Goal: Information Seeking & Learning: Find specific fact

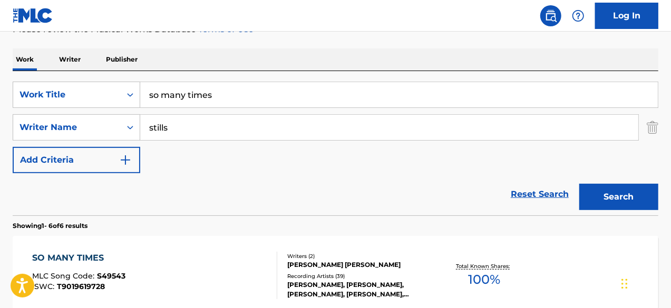
scroll to position [35, 0]
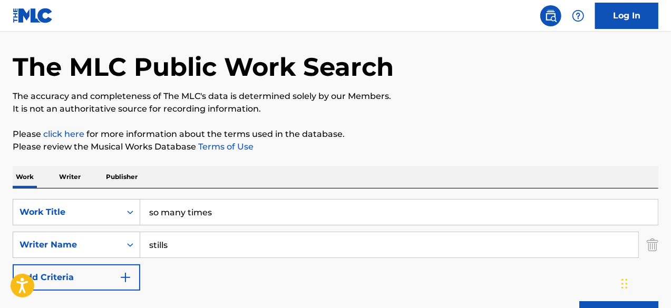
click at [186, 213] on input "so many times" at bounding box center [399, 212] width 518 height 25
type input "southern cross"
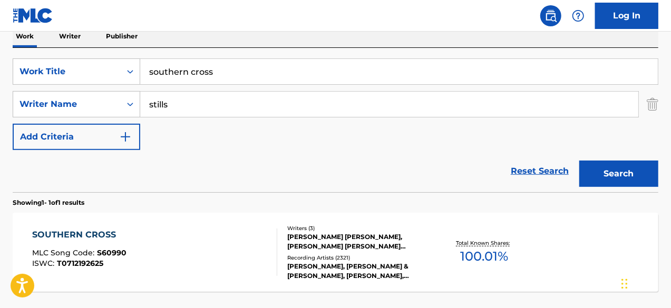
scroll to position [246, 0]
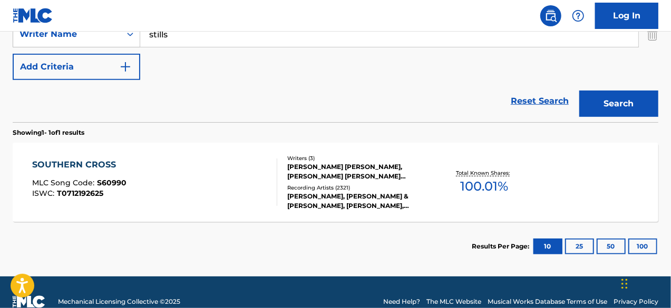
click at [394, 180] on div "[PERSON_NAME] [PERSON_NAME], [PERSON_NAME] [PERSON_NAME] [PERSON_NAME]" at bounding box center [358, 171] width 143 height 19
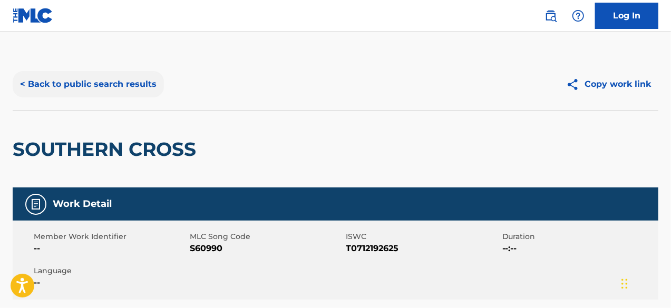
click at [102, 91] on button "< Back to public search results" at bounding box center [88, 84] width 151 height 26
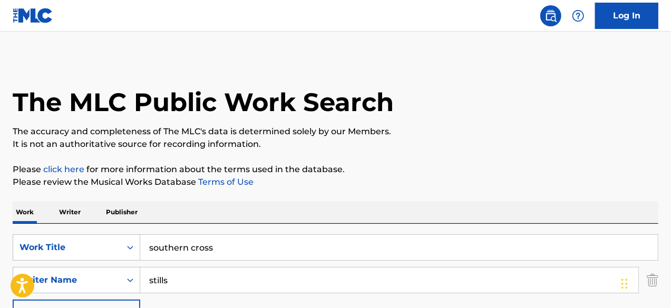
click at [183, 242] on input "southern cross" at bounding box center [399, 247] width 518 height 25
type input "crazy train"
click at [180, 279] on input "stills" at bounding box center [389, 280] width 498 height 25
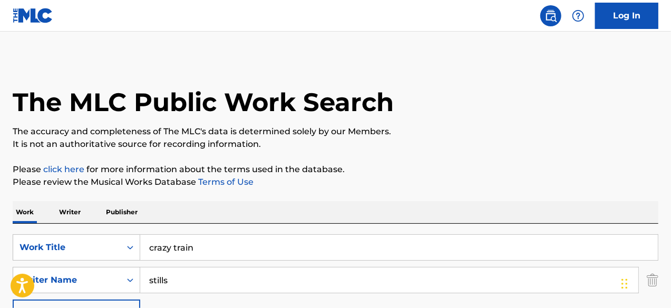
click at [180, 279] on input "stills" at bounding box center [389, 280] width 498 height 25
type input "[PERSON_NAME]"
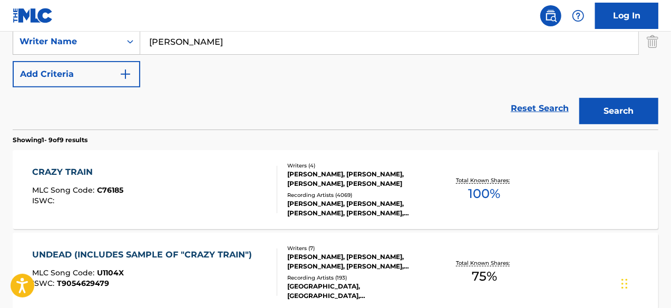
scroll to position [253, 0]
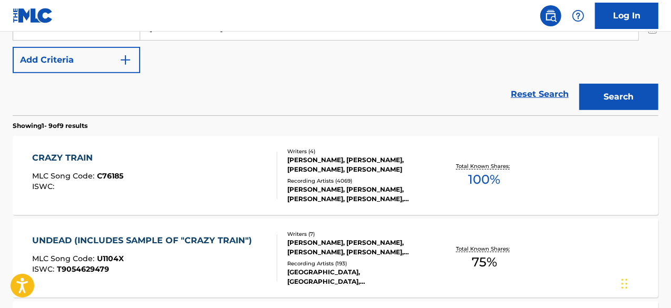
click at [347, 181] on div "Recording Artists ( 4069 )" at bounding box center [358, 181] width 143 height 8
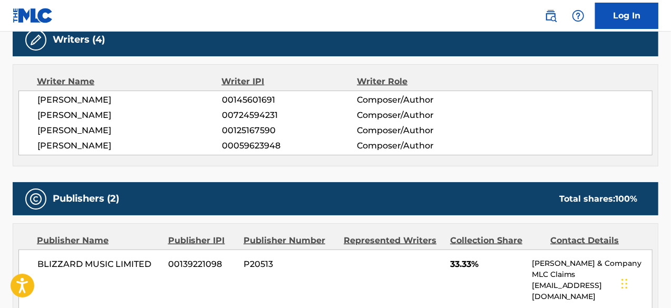
scroll to position [281, 0]
